Goal: Communication & Community: Answer question/provide support

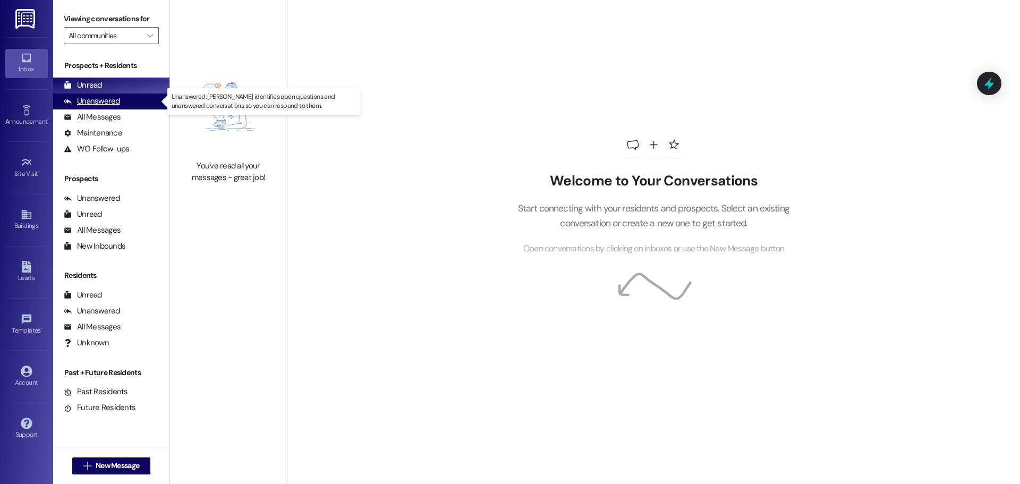
click at [107, 94] on div "Unanswered (0)" at bounding box center [111, 102] width 116 height 16
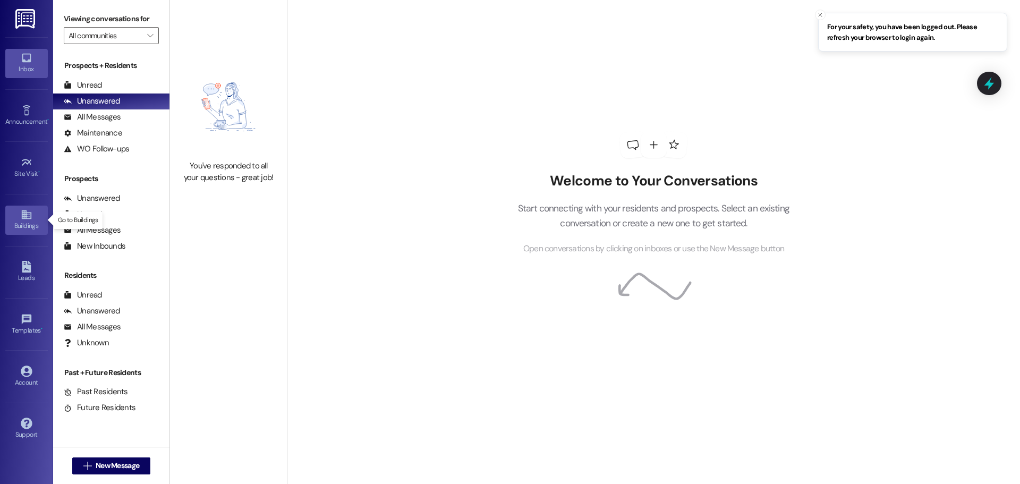
click at [32, 226] on div "Buildings" at bounding box center [26, 226] width 53 height 11
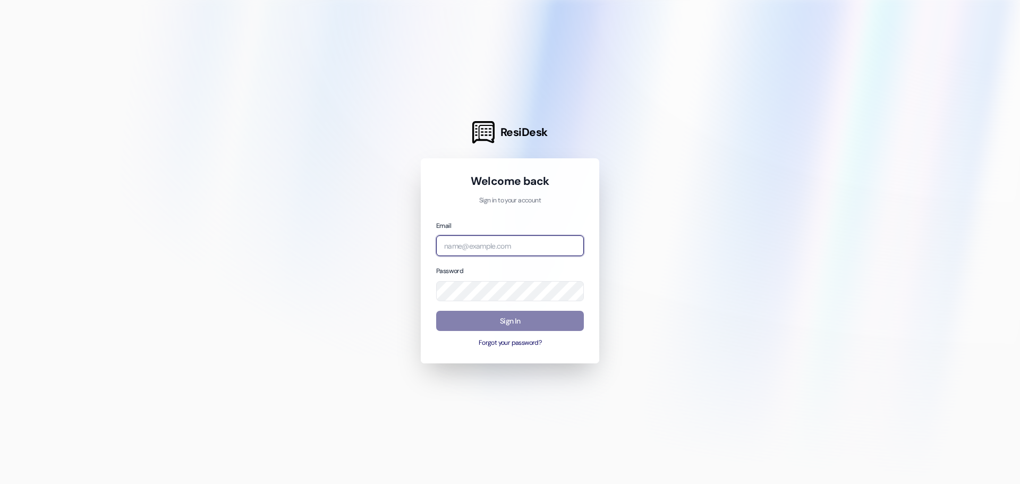
click at [490, 251] on input "email" at bounding box center [510, 245] width 148 height 21
type input "hiddenhillspm@evergreenreg.com"
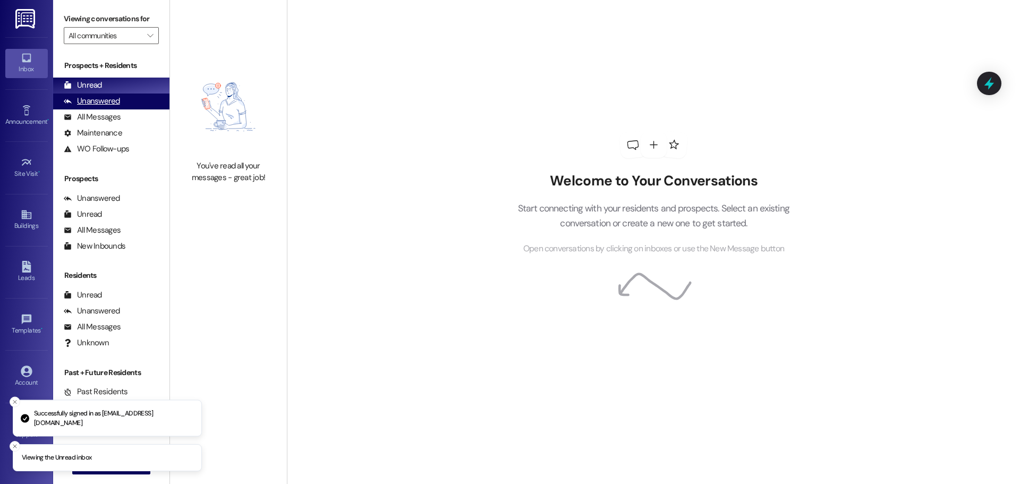
click at [106, 99] on div "Unanswered" at bounding box center [92, 101] width 56 height 11
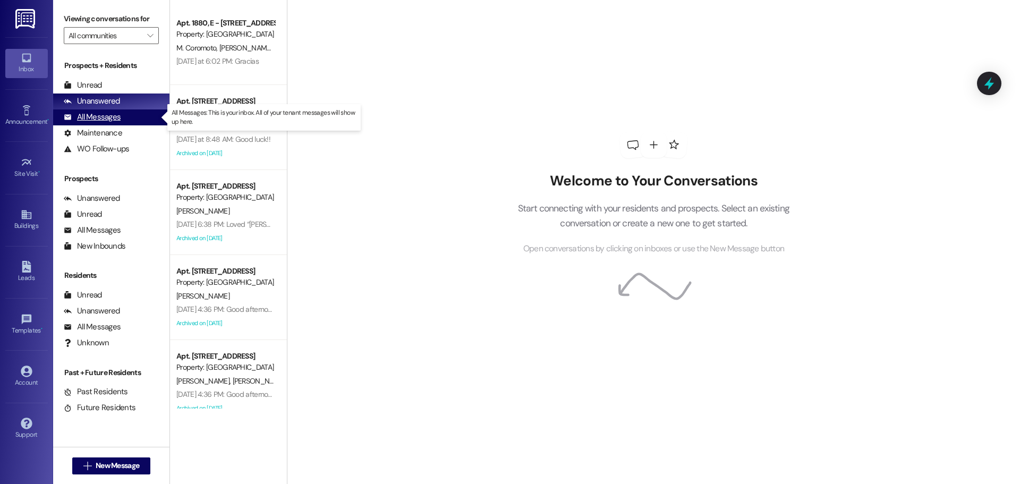
click at [105, 116] on div "All Messages" at bounding box center [92, 117] width 57 height 11
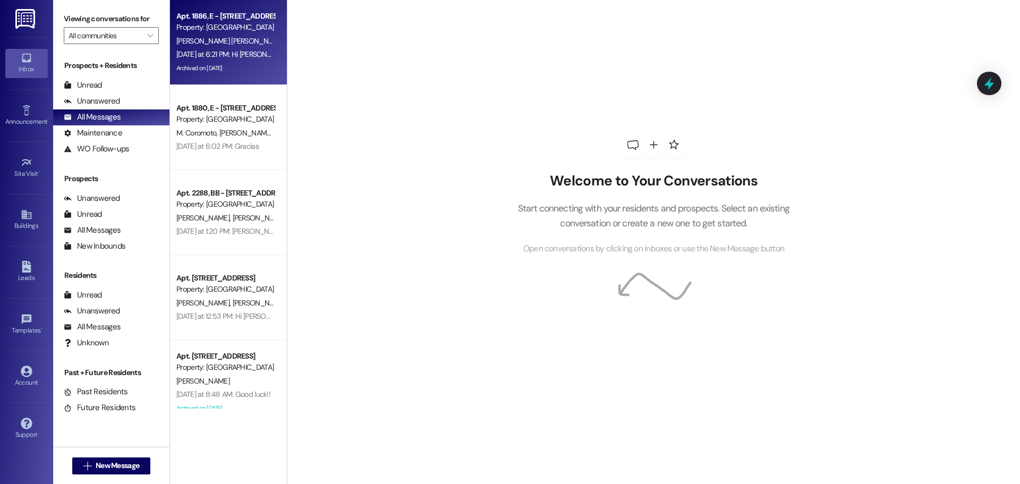
click at [175, 67] on div "Archived on 04/24/2025" at bounding box center [225, 68] width 100 height 13
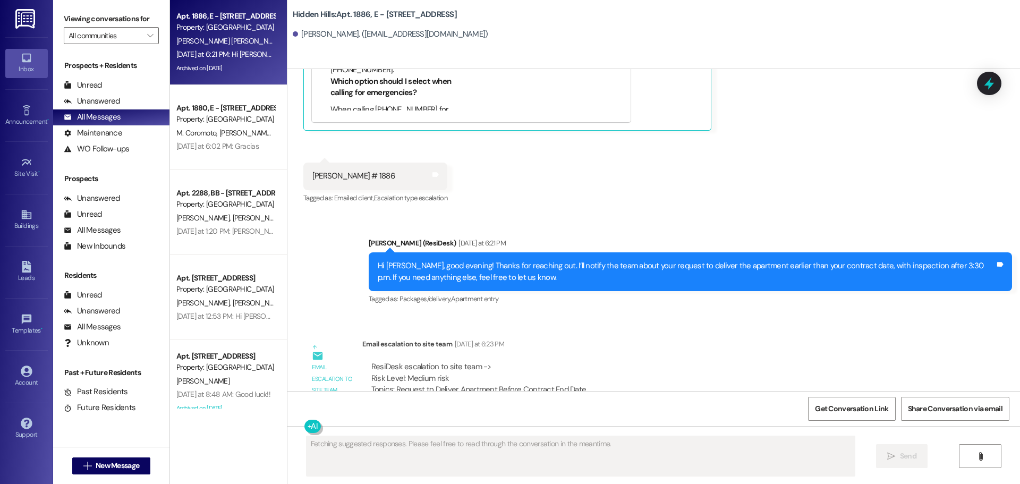
scroll to position [11843, 0]
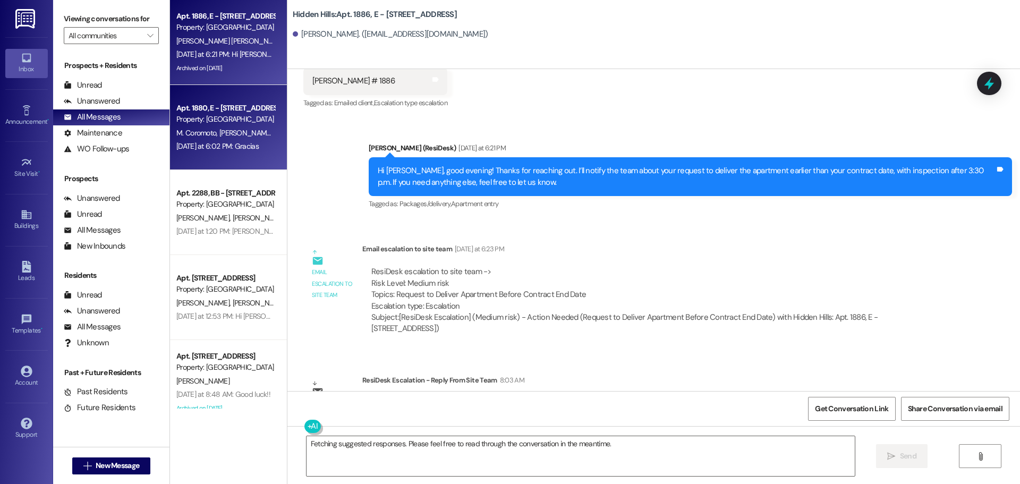
click at [221, 132] on span "A. Montanez Carmona" at bounding box center [273, 133] width 108 height 10
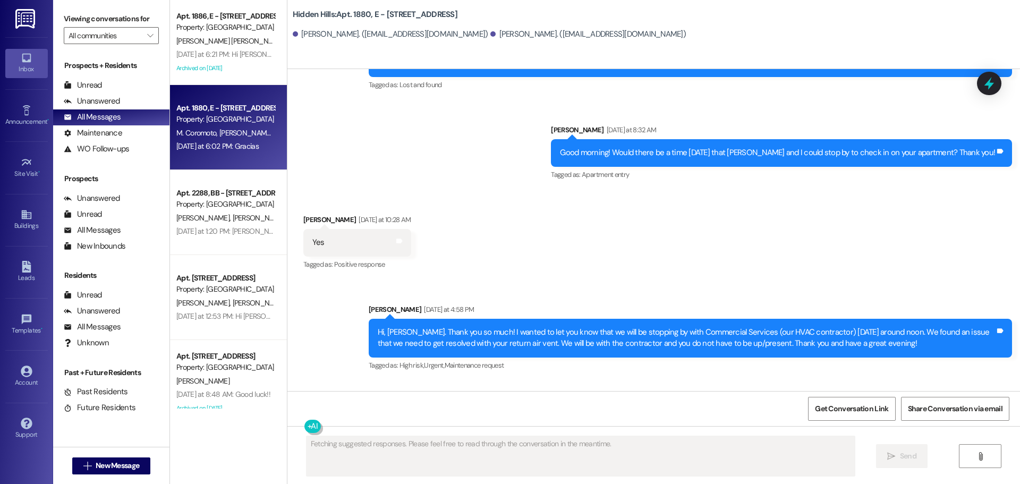
scroll to position [11998, 0]
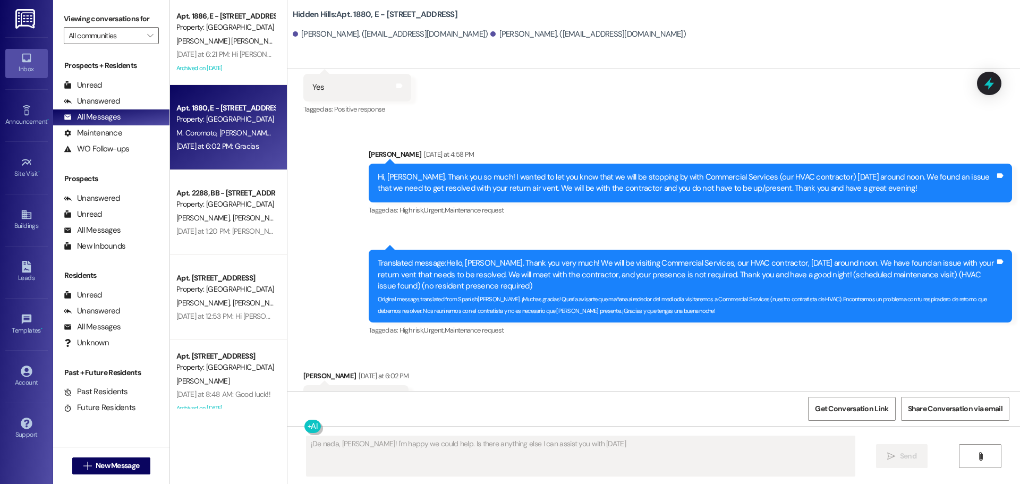
type textarea "¡De nada, Maribel! I'm happy we could help. Is there anything else I can assist…"
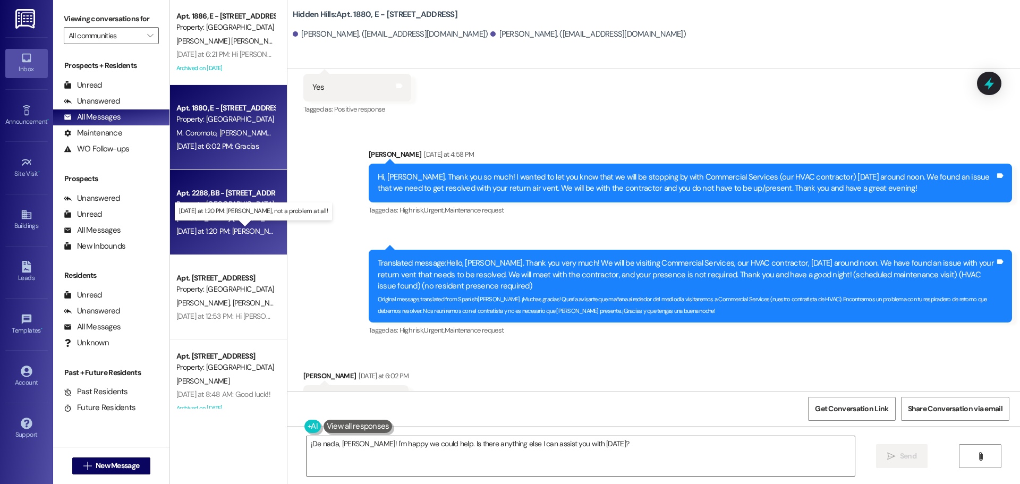
click at [224, 233] on div "Yesterday at 1:20 PM: Shelbee, not a problem at all! Yesterday at 1:20 PM: Shel…" at bounding box center [262, 231] width 173 height 10
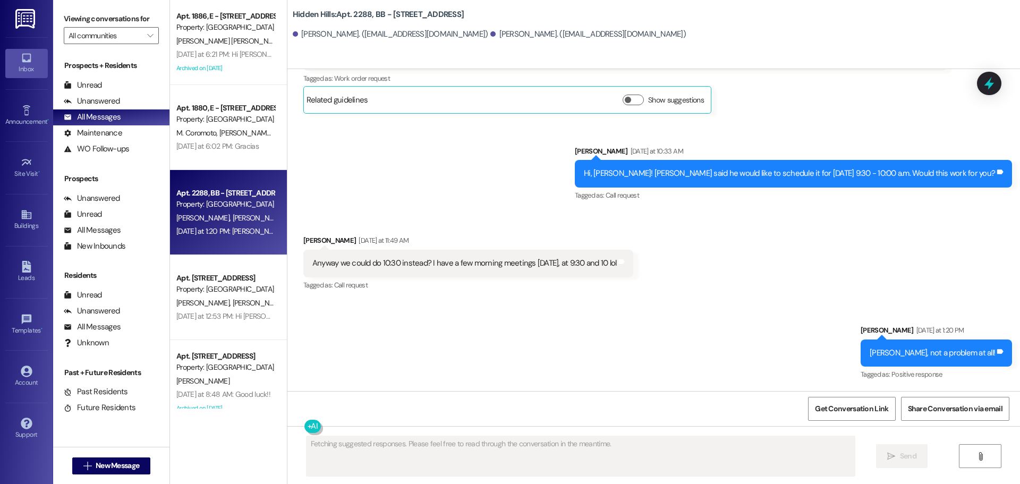
scroll to position [1335, 0]
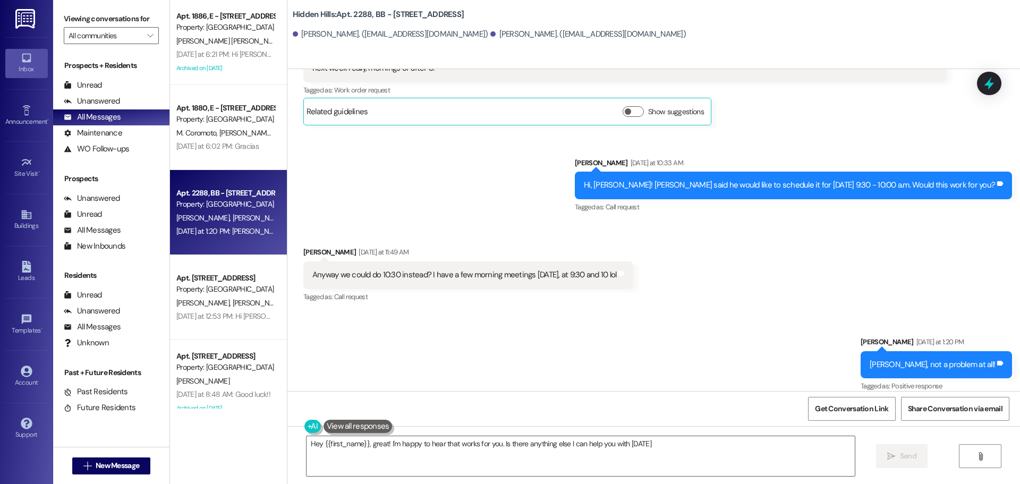
type textarea "Hey {{first_name}}, great! I'm happy to hear that works for you. Is there anyth…"
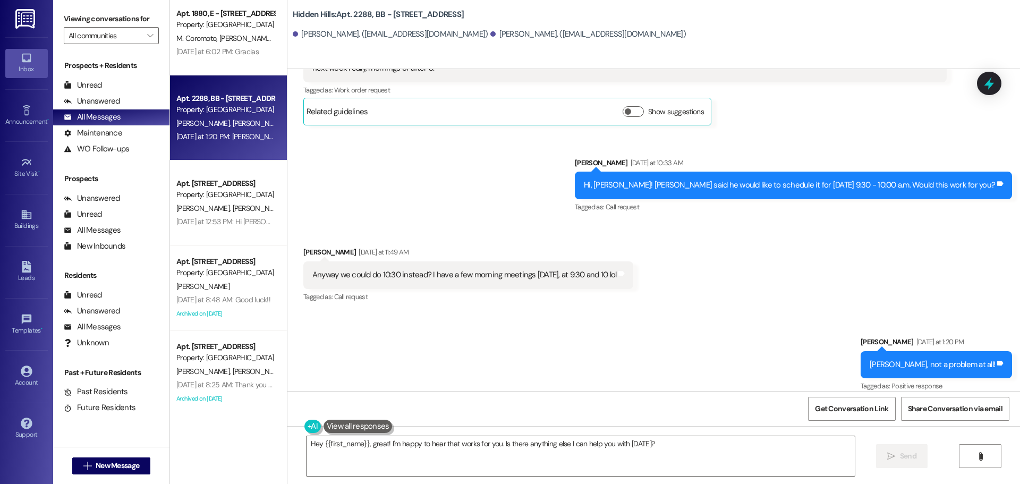
scroll to position [106, 0]
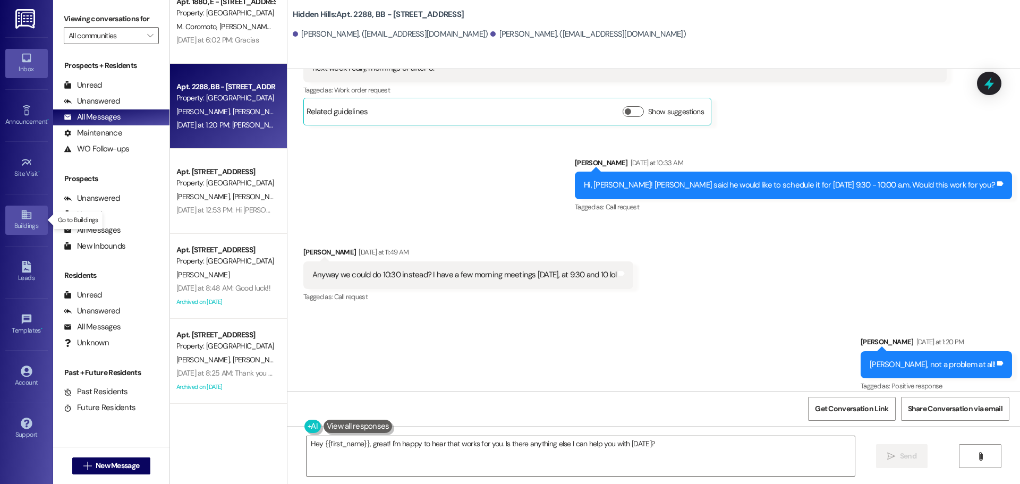
click at [33, 216] on link "Buildings" at bounding box center [26, 220] width 43 height 29
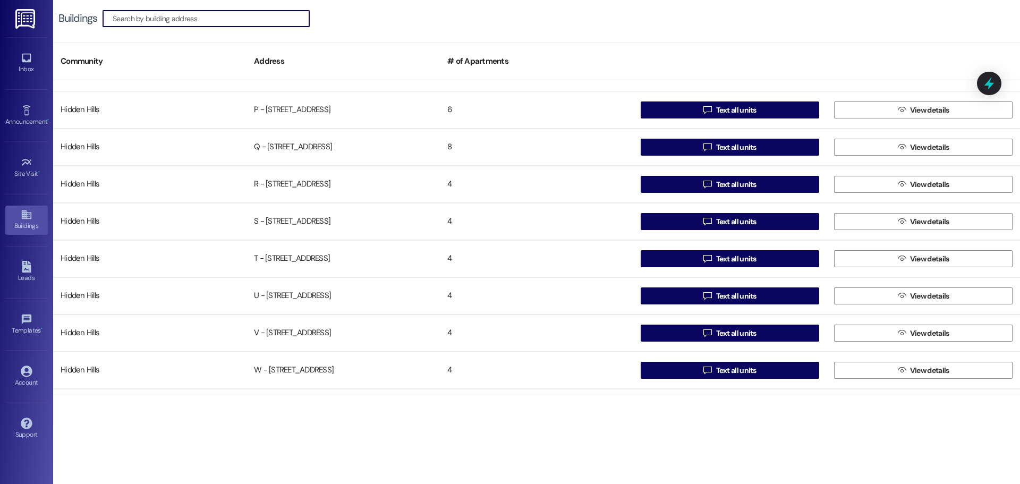
scroll to position [797, 0]
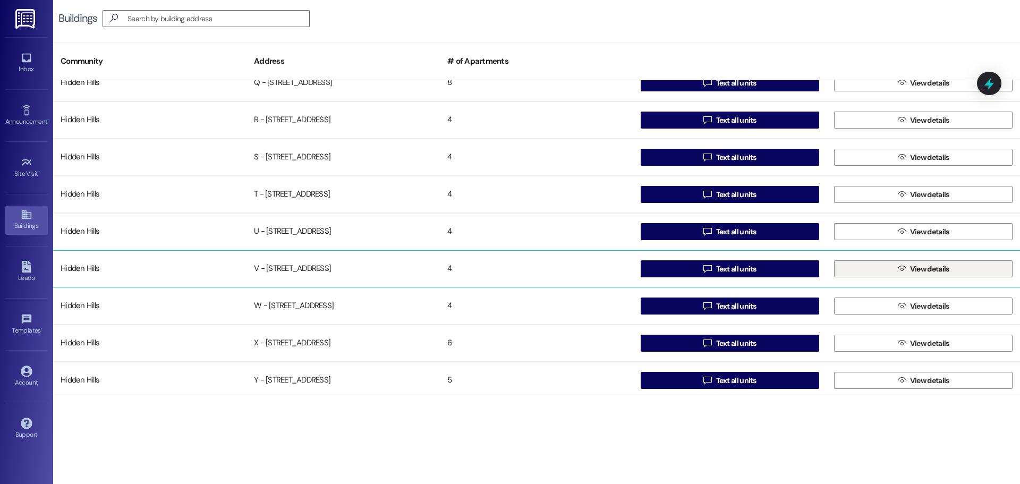
click at [867, 272] on button " View details" at bounding box center [923, 268] width 179 height 17
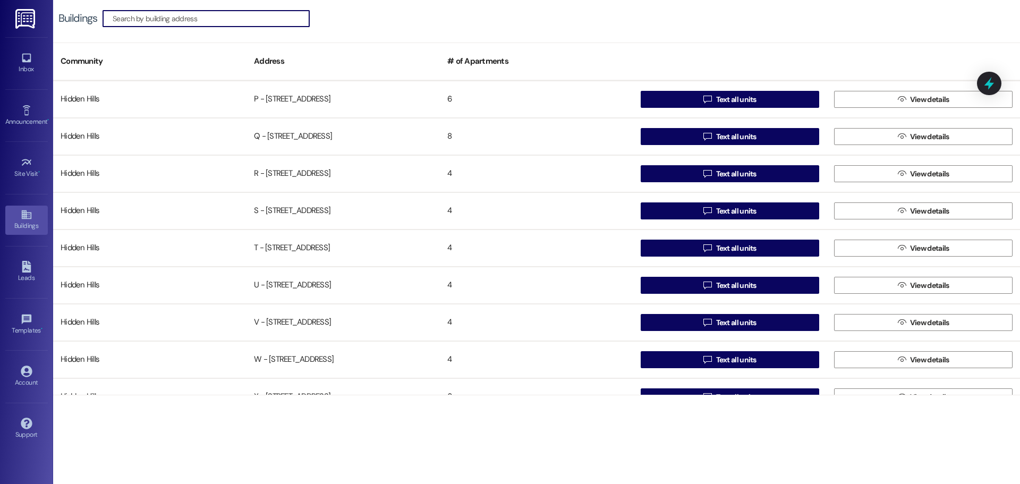
scroll to position [744, 0]
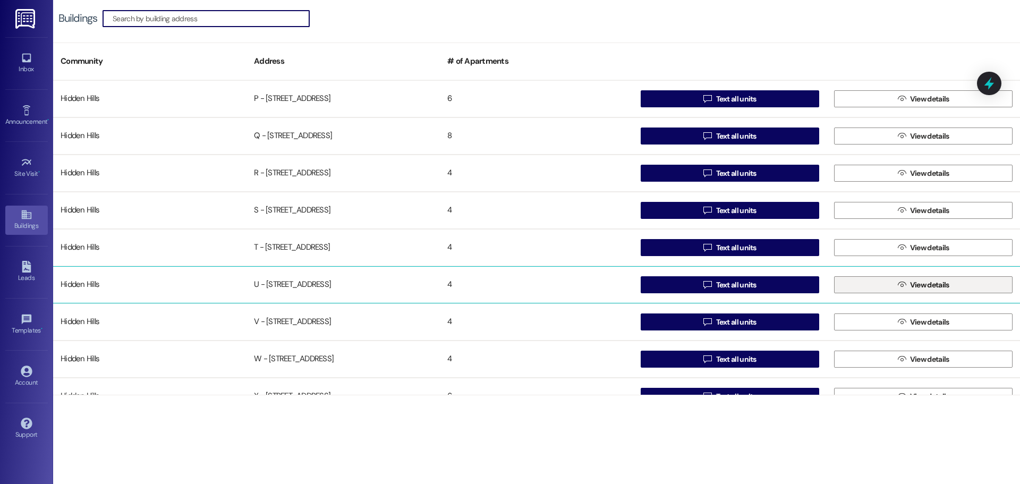
click at [852, 278] on button " View details" at bounding box center [923, 284] width 179 height 17
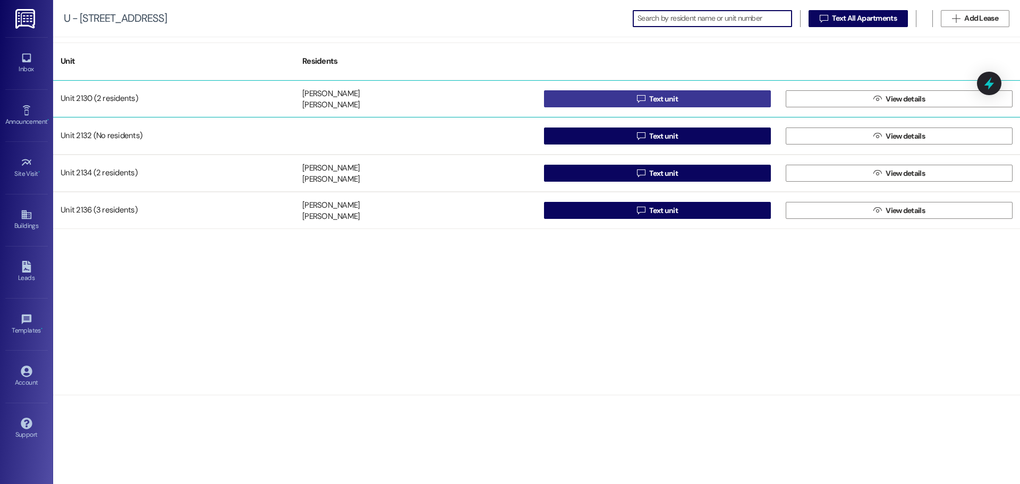
click at [647, 95] on span " Text unit" at bounding box center [657, 99] width 45 height 16
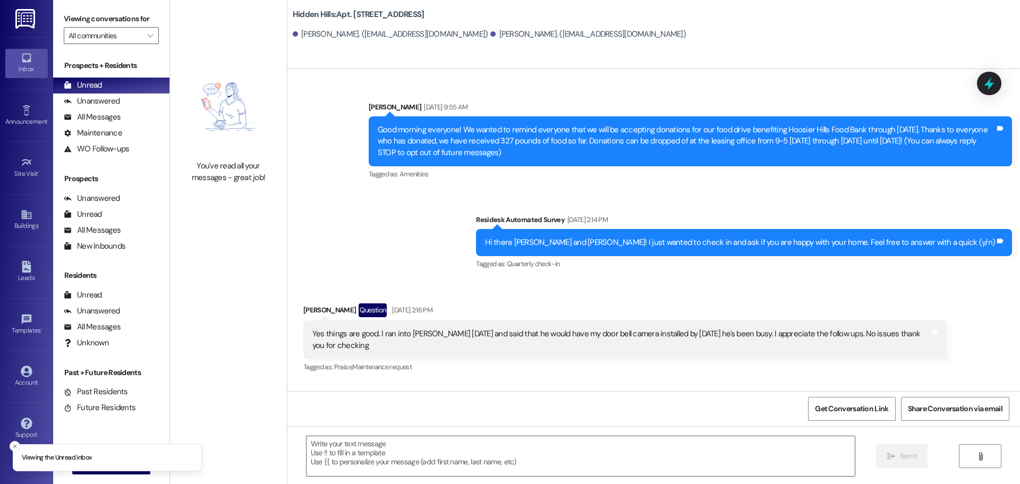
type textarea "Fetching suggested responses. Please feel free to read through the conversation…"
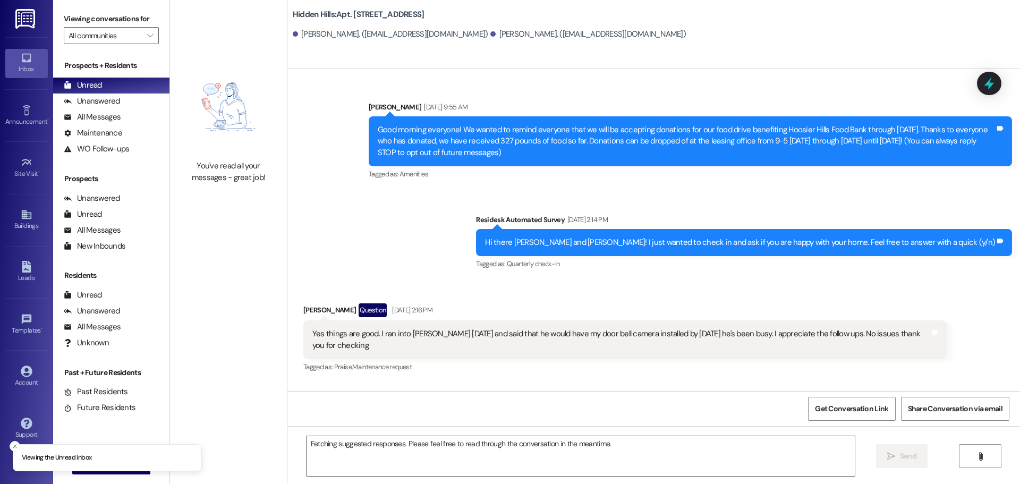
scroll to position [5558, 0]
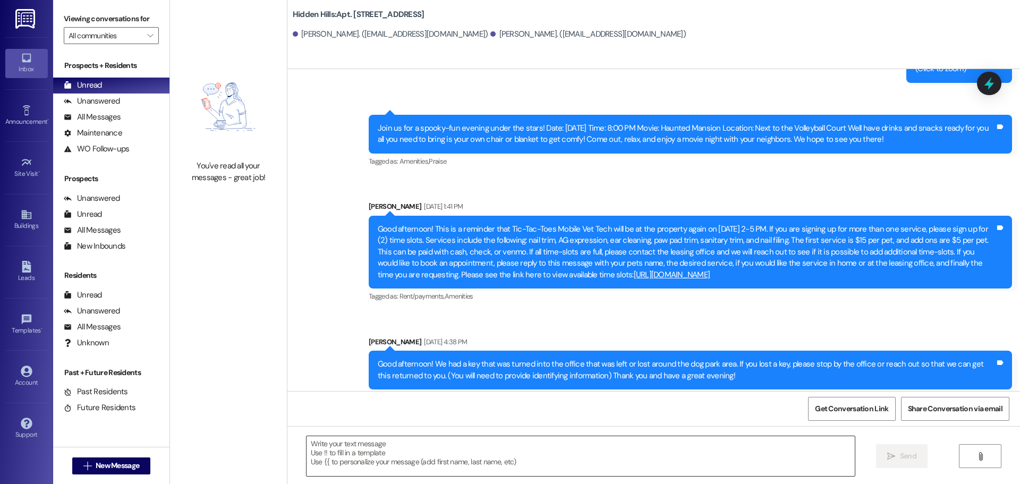
click at [390, 446] on textarea at bounding box center [581, 456] width 548 height 40
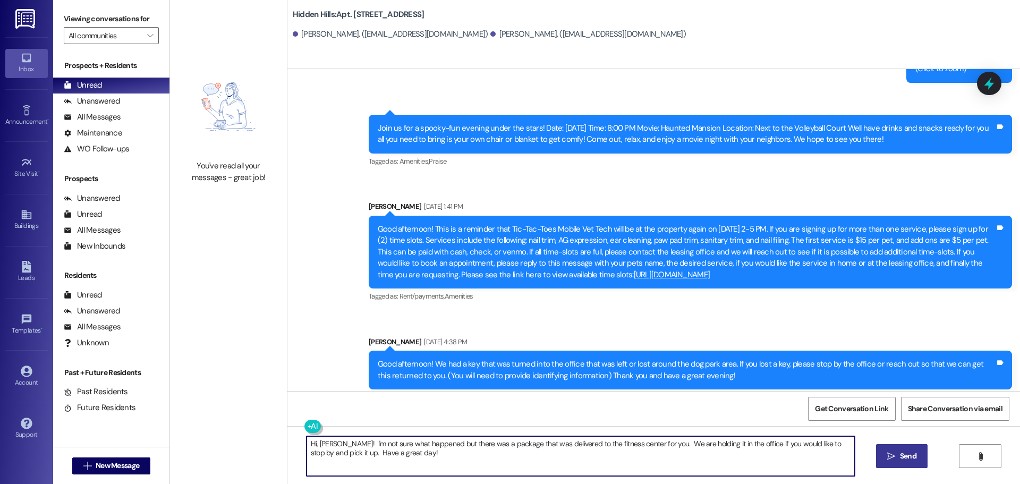
type textarea "Hi, Patrick! I'm not sure what happened but there was a package that was delive…"
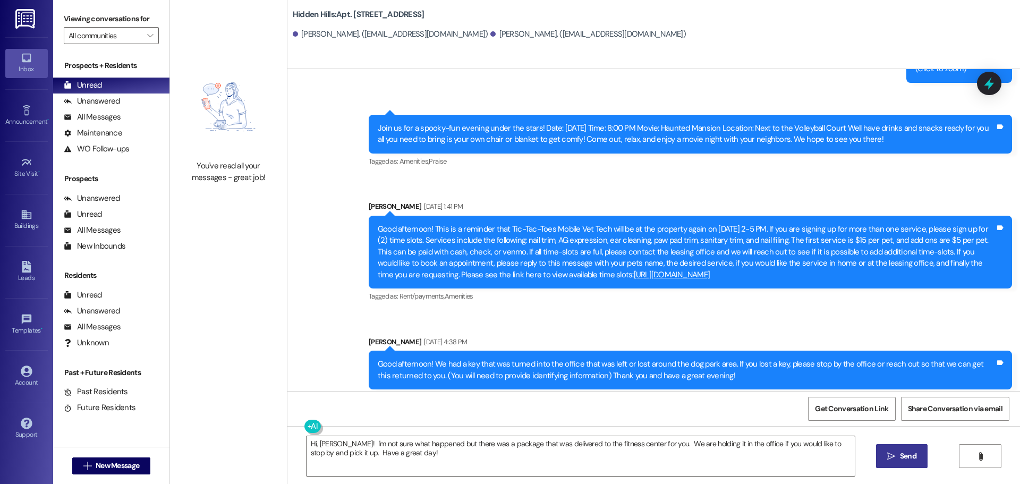
click at [900, 454] on span "Send" at bounding box center [908, 456] width 16 height 11
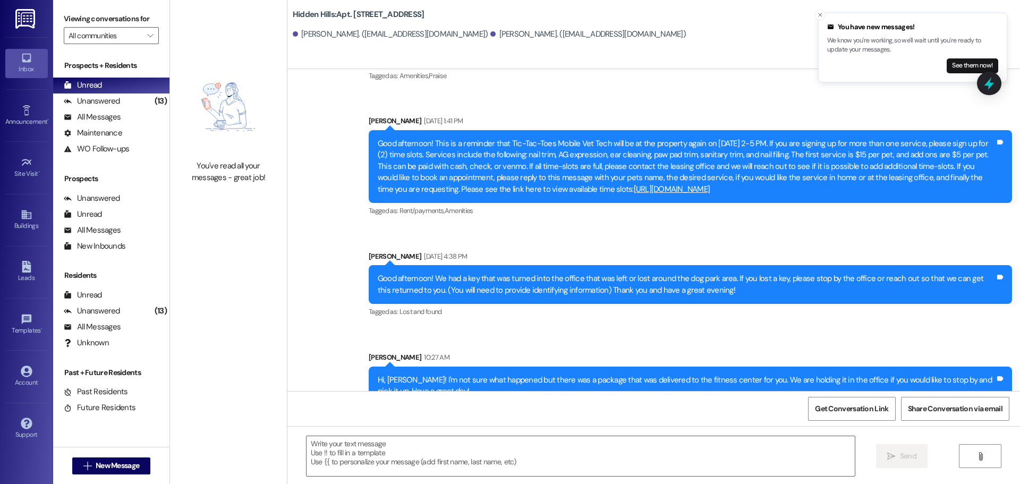
scroll to position [5717, 0]
